Goal: Use online tool/utility

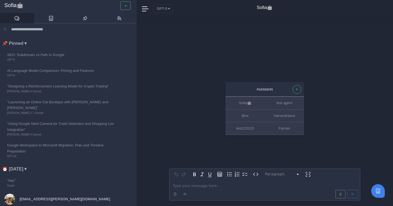
scroll to position [1, 0]
click at [166, 7] on button "GPT-5" at bounding box center [163, 8] width 20 height 8
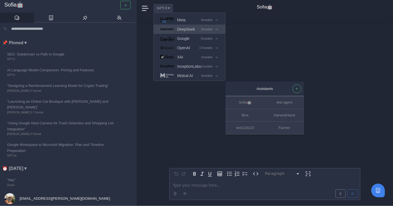
scroll to position [27, 0]
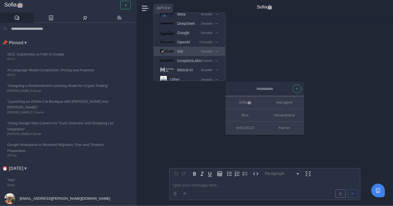
click at [184, 53] on link "XAi 1 models →" at bounding box center [189, 51] width 71 height 9
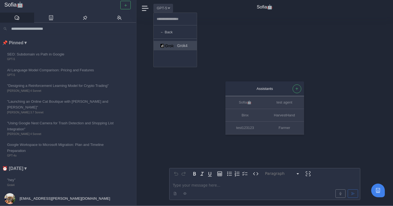
click at [190, 42] on link "Grok4" at bounding box center [175, 45] width 43 height 9
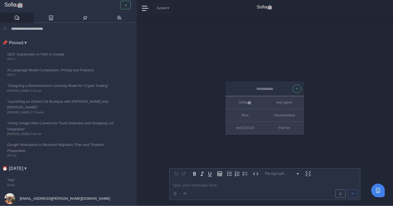
click at [193, 185] on p "editable markdown" at bounding box center [265, 185] width 184 height 6
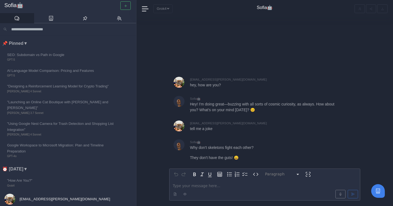
click at [160, 6] on div "Grok4 Anthropic 7 models → Meta 9 models → DeepSeek 2 models → Google 5 models …" at bounding box center [200, 8] width 95 height 8
click at [164, 10] on div "Grok4 Anthropic 7 models → Meta 9 models → DeepSeek 2 models → Google 5 models …" at bounding box center [200, 8] width 95 height 8
click at [176, 30] on div "Paragraph ********* ***** ********* ********* ********* ********* ********* ***…" at bounding box center [264, 111] width 191 height 188
click at [123, 6] on button "button" at bounding box center [125, 5] width 10 height 8
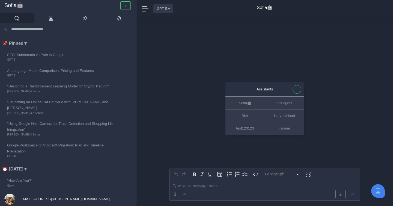
click at [165, 8] on button "GPT-5" at bounding box center [163, 8] width 20 height 8
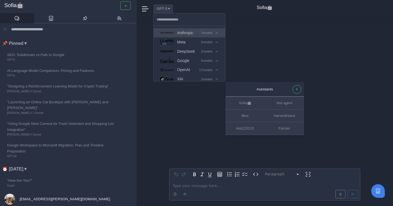
click at [193, 31] on span "Anthropic" at bounding box center [185, 33] width 16 height 6
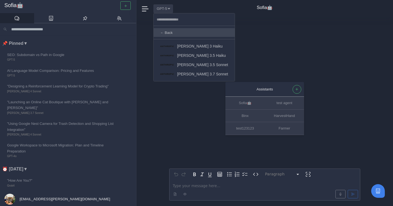
click at [172, 31] on span "← Back" at bounding box center [166, 33] width 13 height 6
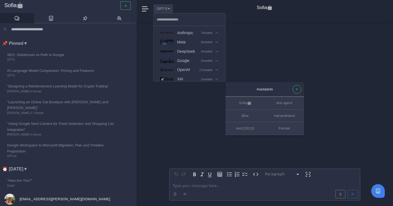
click at [162, 5] on button "GPT-5" at bounding box center [163, 8] width 20 height 8
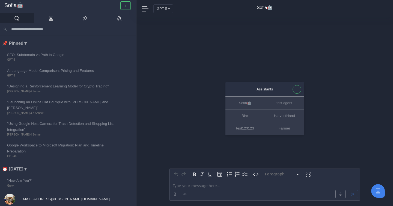
click at [229, 40] on div "Assistants [PERSON_NAME]🤖 test agent Binx HarvestHand test123123 Farmer Paragra…" at bounding box center [264, 111] width 191 height 188
